Goal: Find specific page/section: Find specific page/section

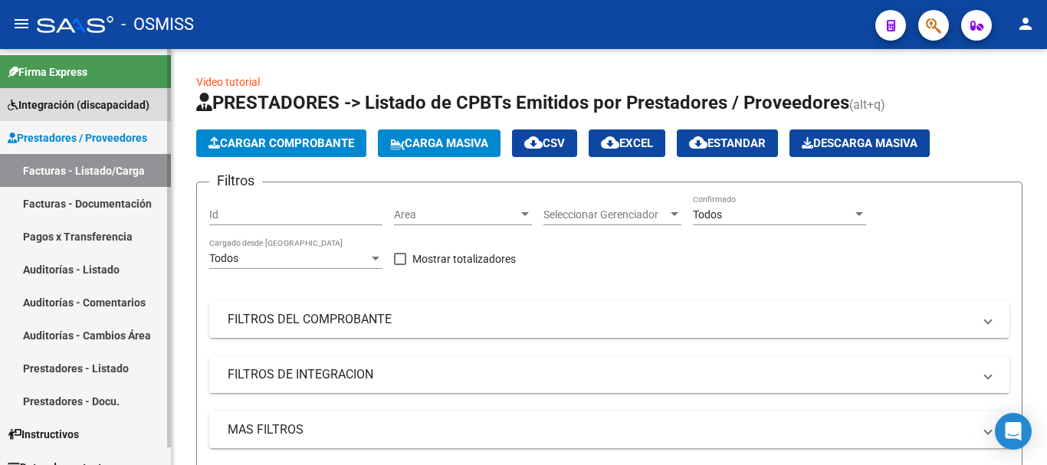
click at [93, 107] on span "Integración (discapacidad)" at bounding box center [79, 105] width 142 height 17
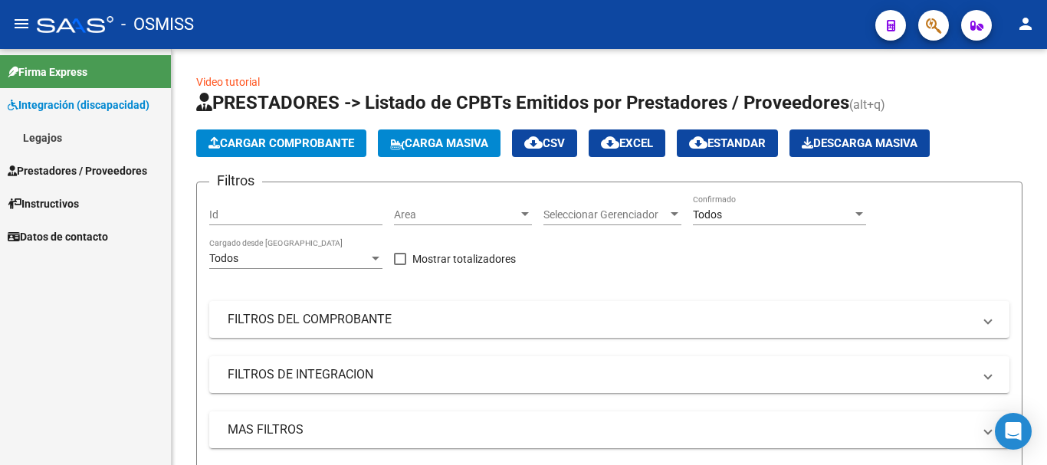
click at [86, 140] on link "Legajos" at bounding box center [85, 137] width 171 height 33
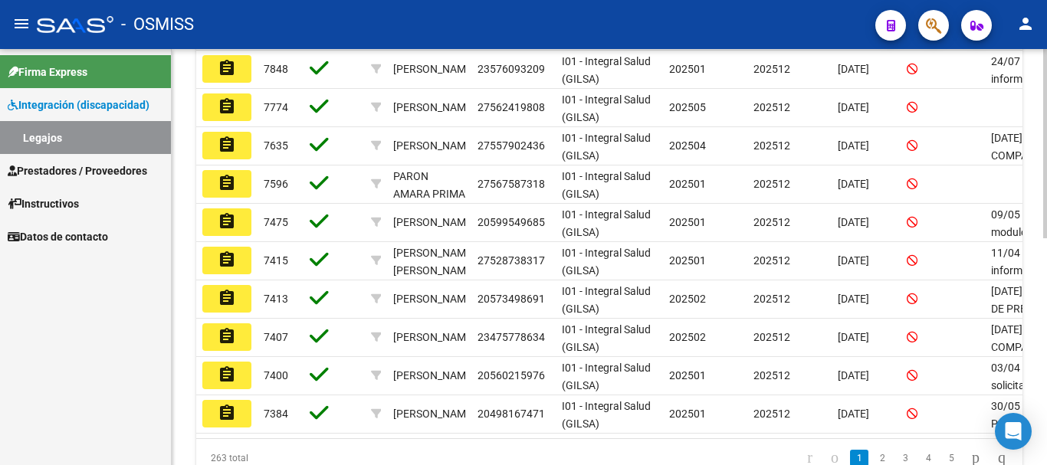
scroll to position [427, 0]
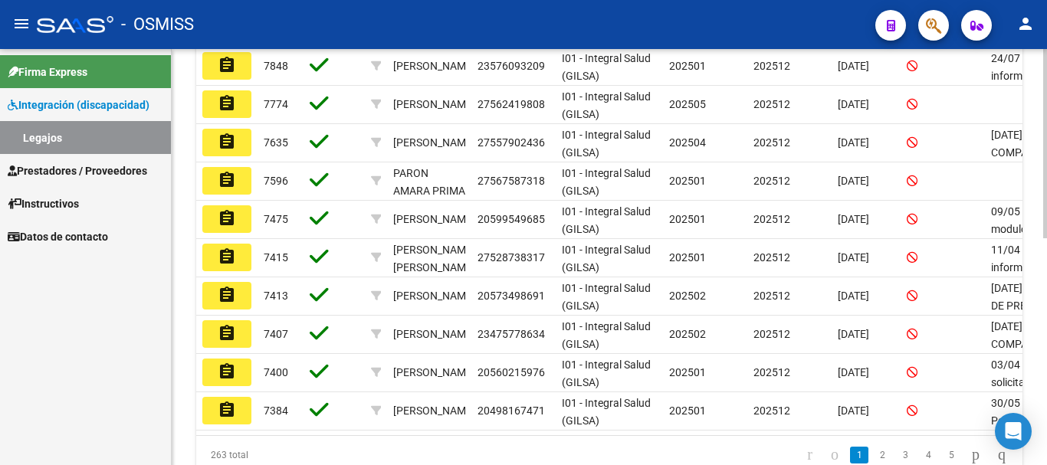
click at [1045, 263] on div at bounding box center [1045, 342] width 4 height 189
click at [873, 462] on link "2" at bounding box center [882, 455] width 18 height 17
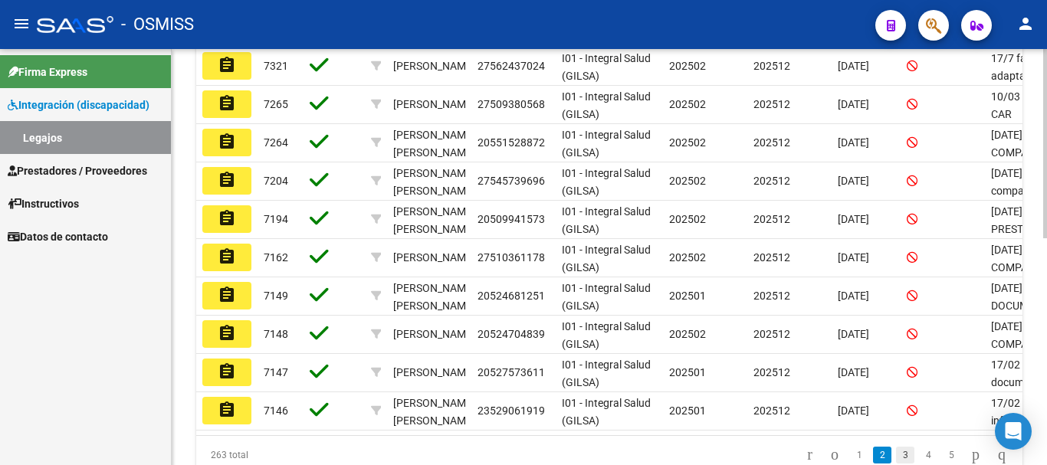
click at [896, 464] on link "3" at bounding box center [905, 455] width 18 height 17
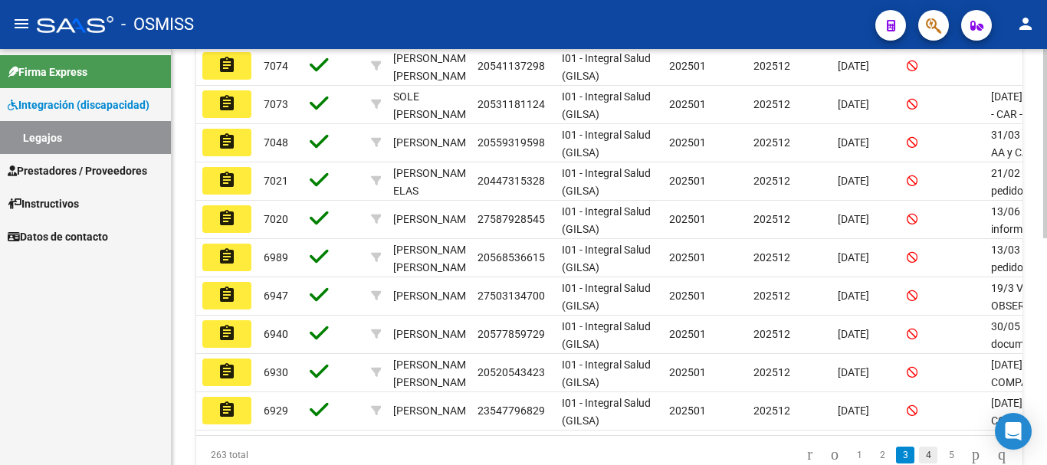
click at [919, 461] on link "4" at bounding box center [928, 455] width 18 height 17
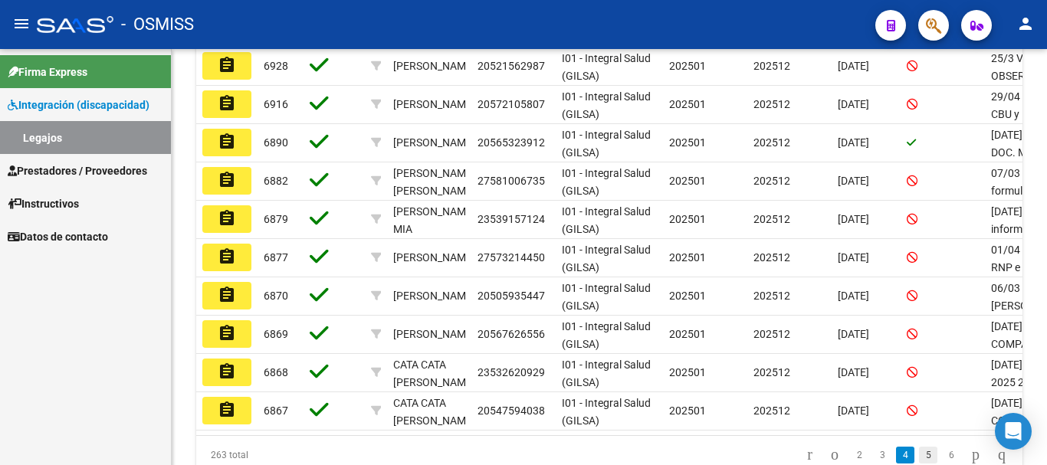
click at [919, 461] on link "5" at bounding box center [928, 455] width 18 height 17
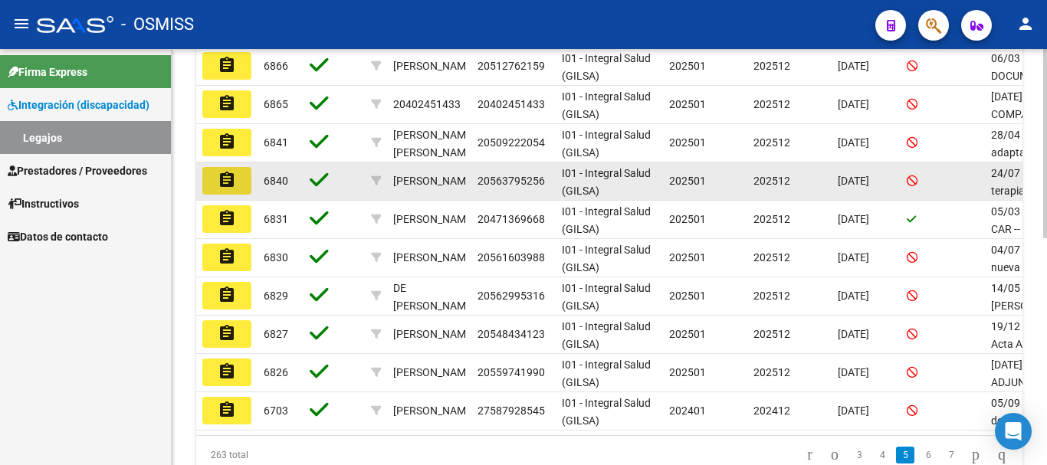
click at [235, 176] on mat-icon "assignment" at bounding box center [227, 180] width 18 height 18
